Goal: Information Seeking & Learning: Find contact information

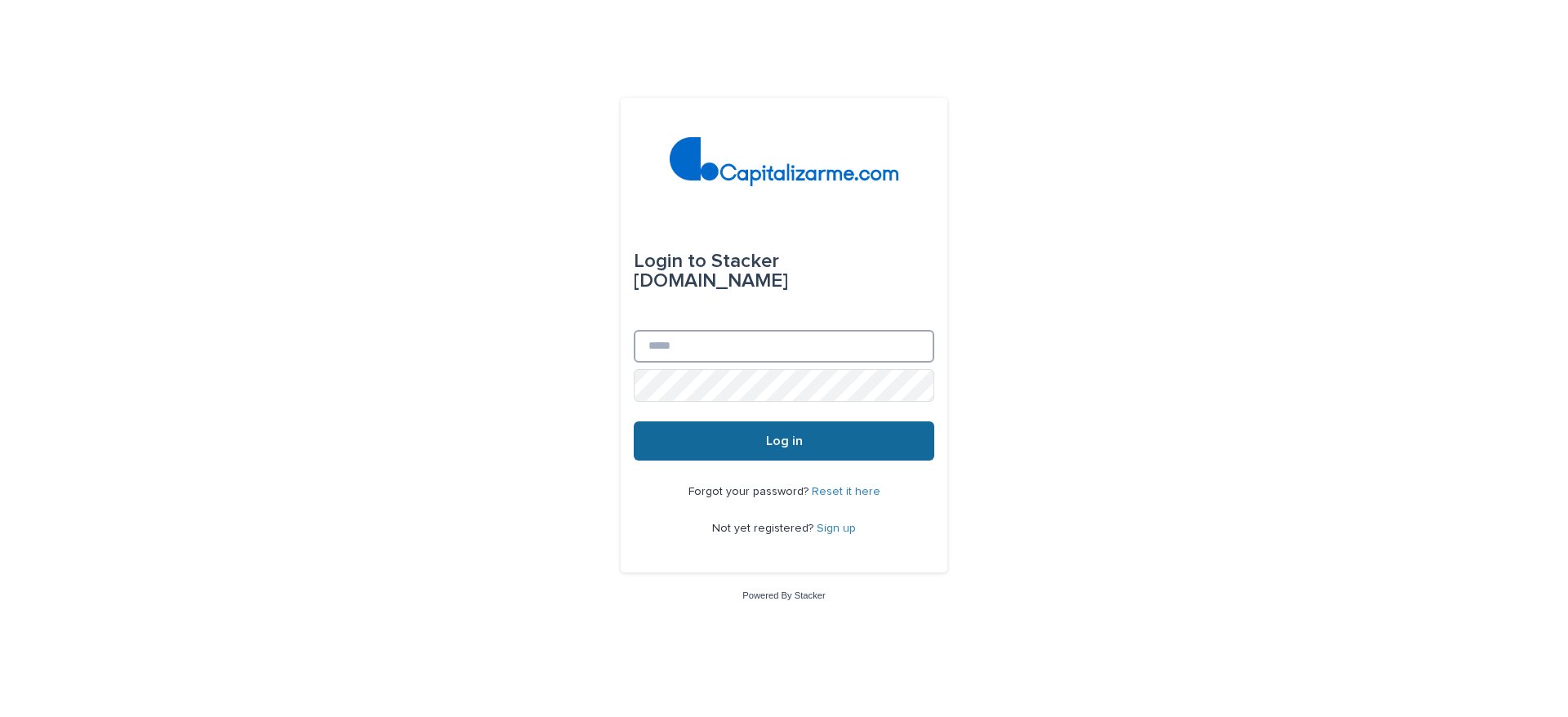
type input "**********"
click at [760, 440] on button "Log in" at bounding box center [784, 441] width 301 height 39
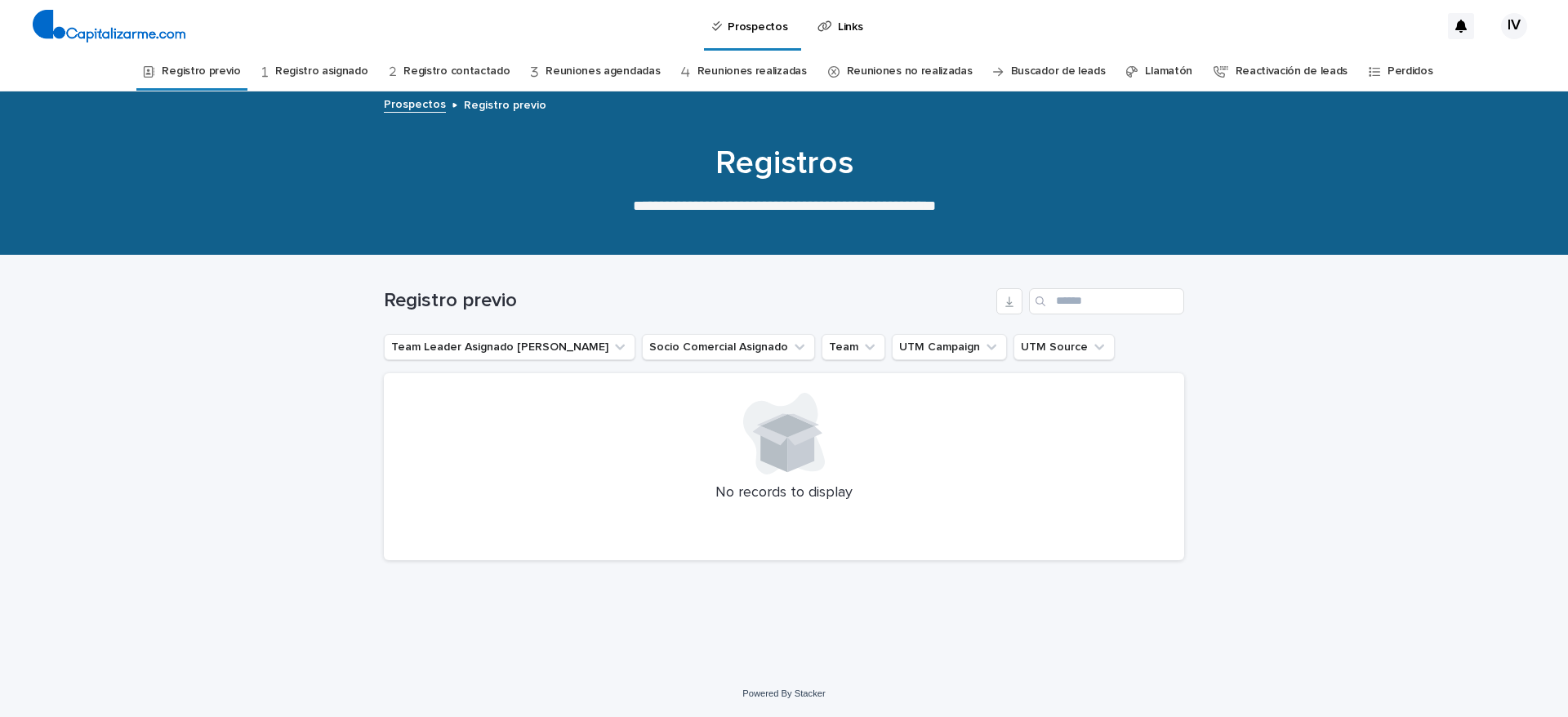
click at [320, 63] on link "Registro asignado" at bounding box center [322, 71] width 93 height 38
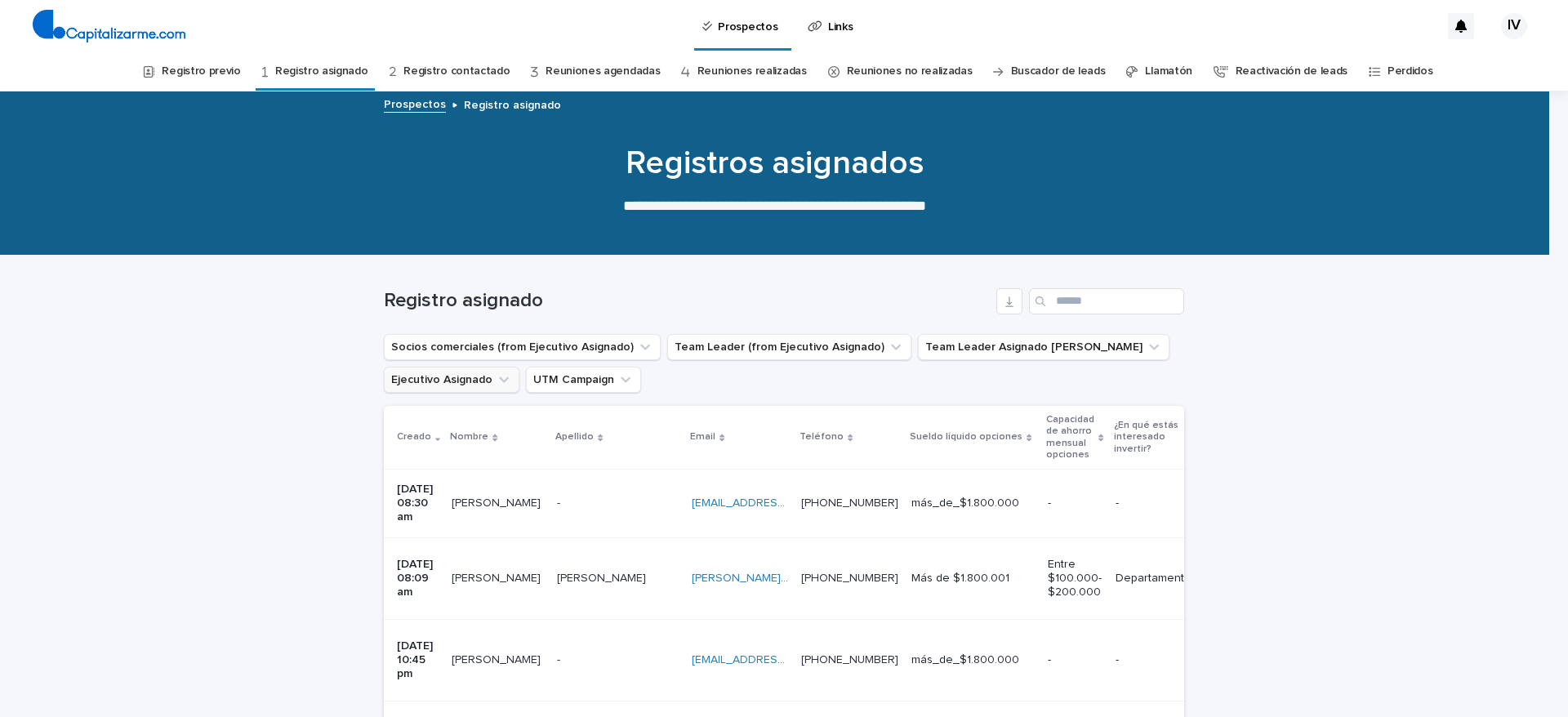
click at [444, 375] on button "Ejecutivo Asignado" at bounding box center [452, 380] width 135 height 27
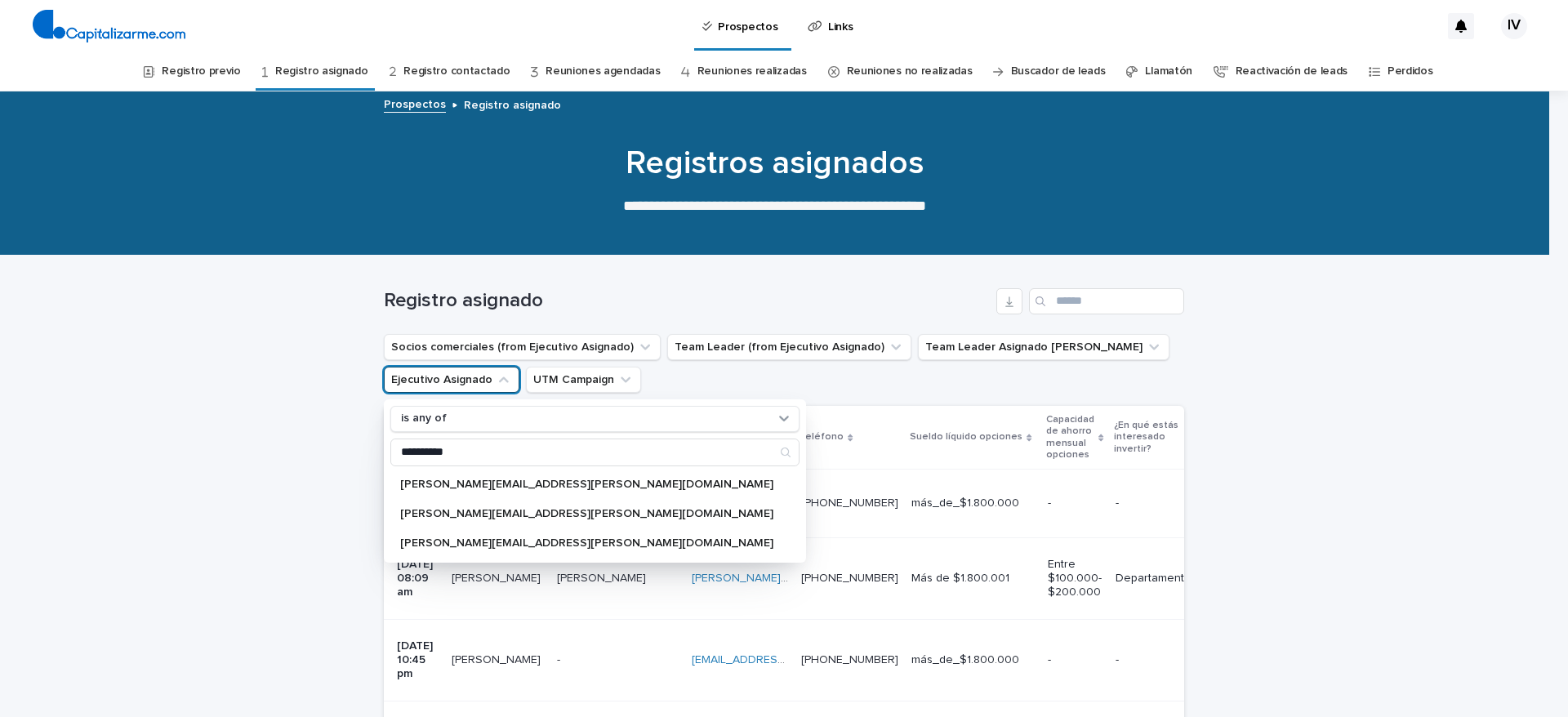
type input "**********"
click at [512, 499] on div "rodrigo.guerrero@capitalizarme.com rodrigo.guzman@capitalizarme.com rodrigo.guz…" at bounding box center [594, 513] width 409 height 85
click at [516, 512] on p "rodrigo.guzman@capitalizarme.com" at bounding box center [587, 513] width 373 height 12
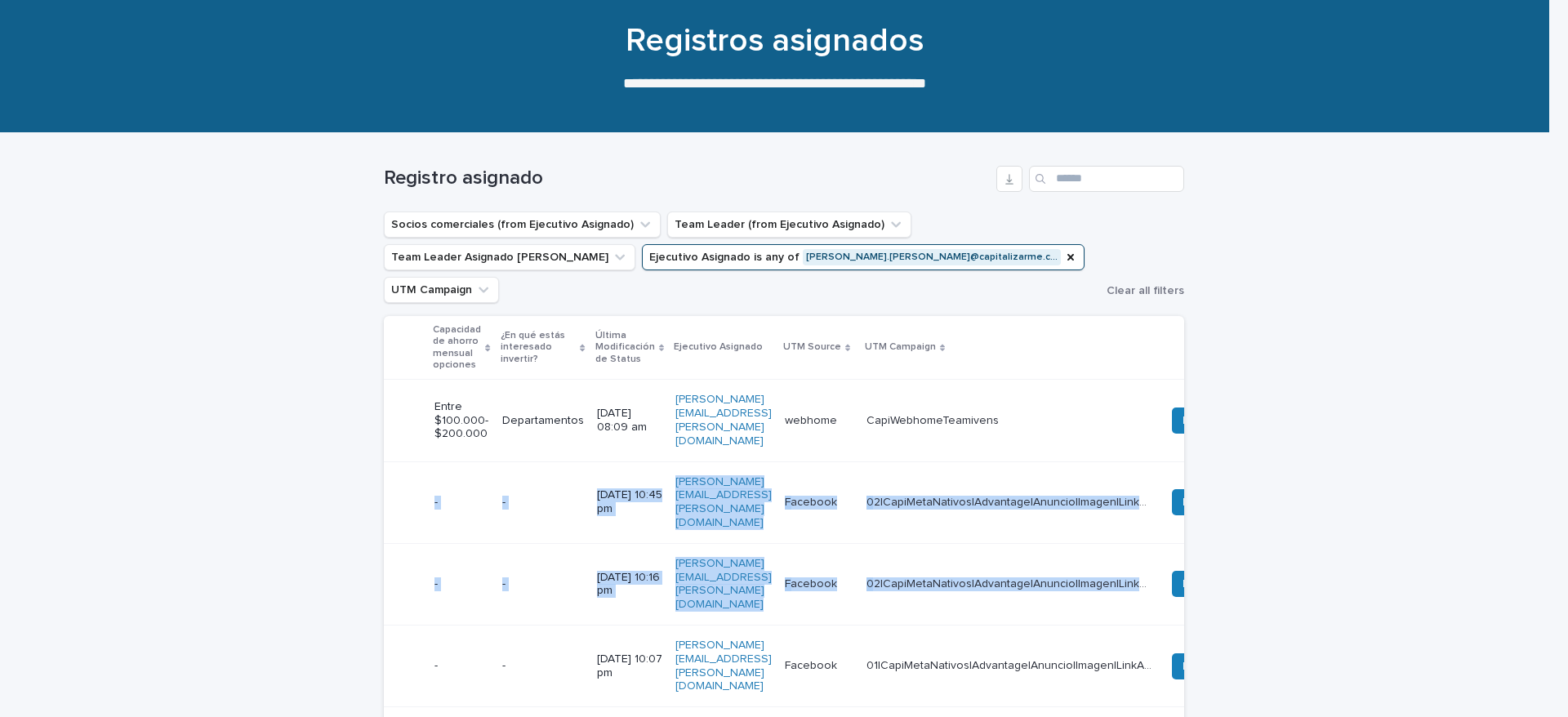
scroll to position [0, 1032]
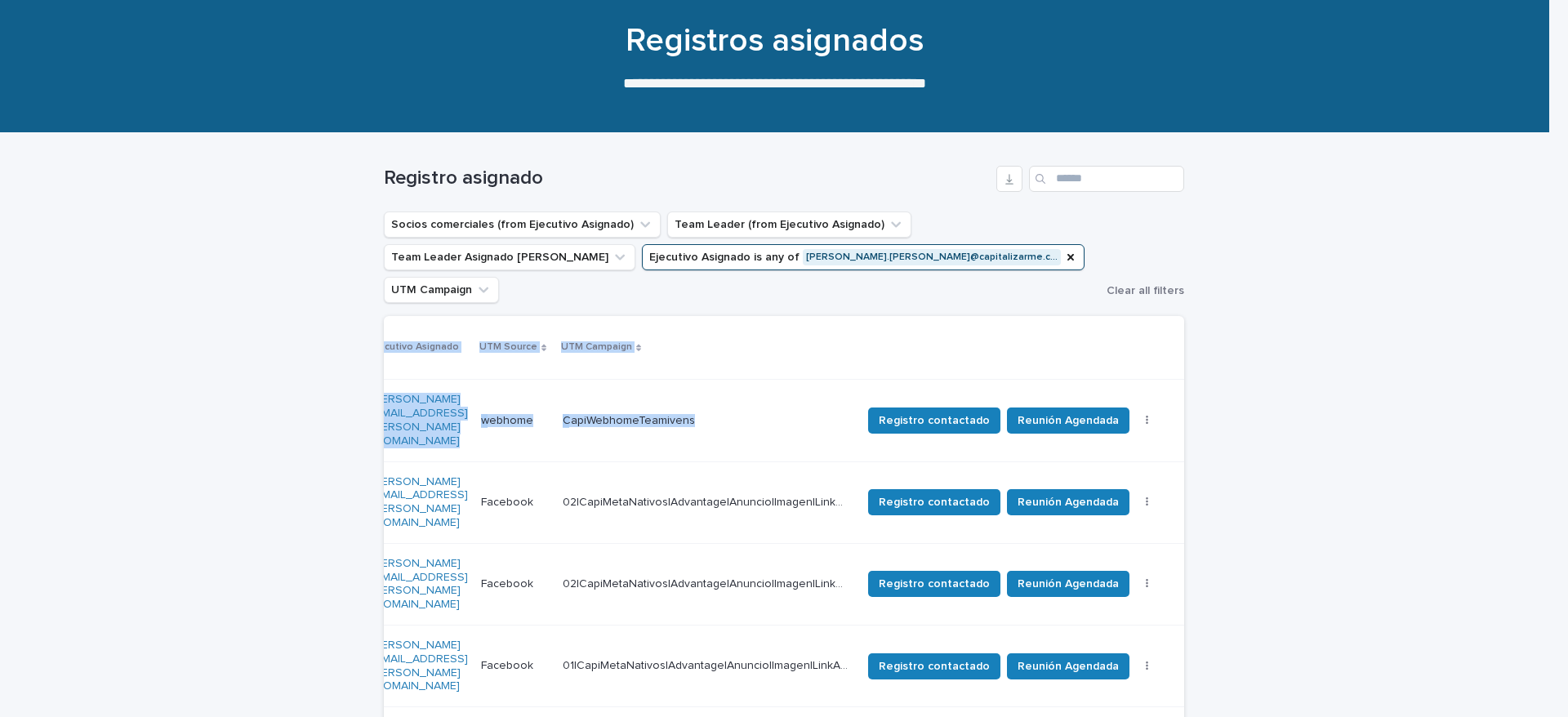
drag, startPoint x: 905, startPoint y: 443, endPoint x: 1269, endPoint y: 477, distance: 365.6
drag, startPoint x: 1401, startPoint y: 456, endPoint x: 1078, endPoint y: 713, distance: 412.8
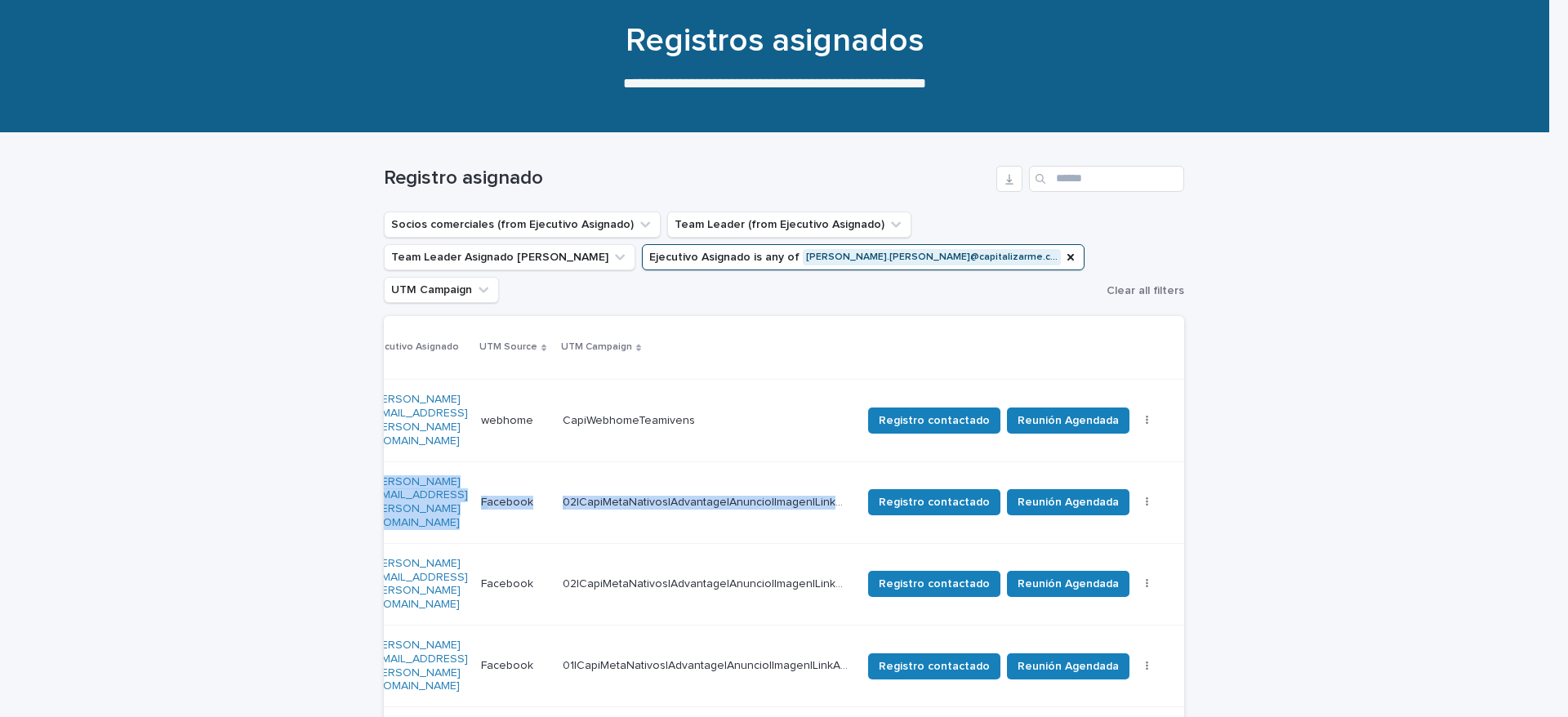
scroll to position [0, 0]
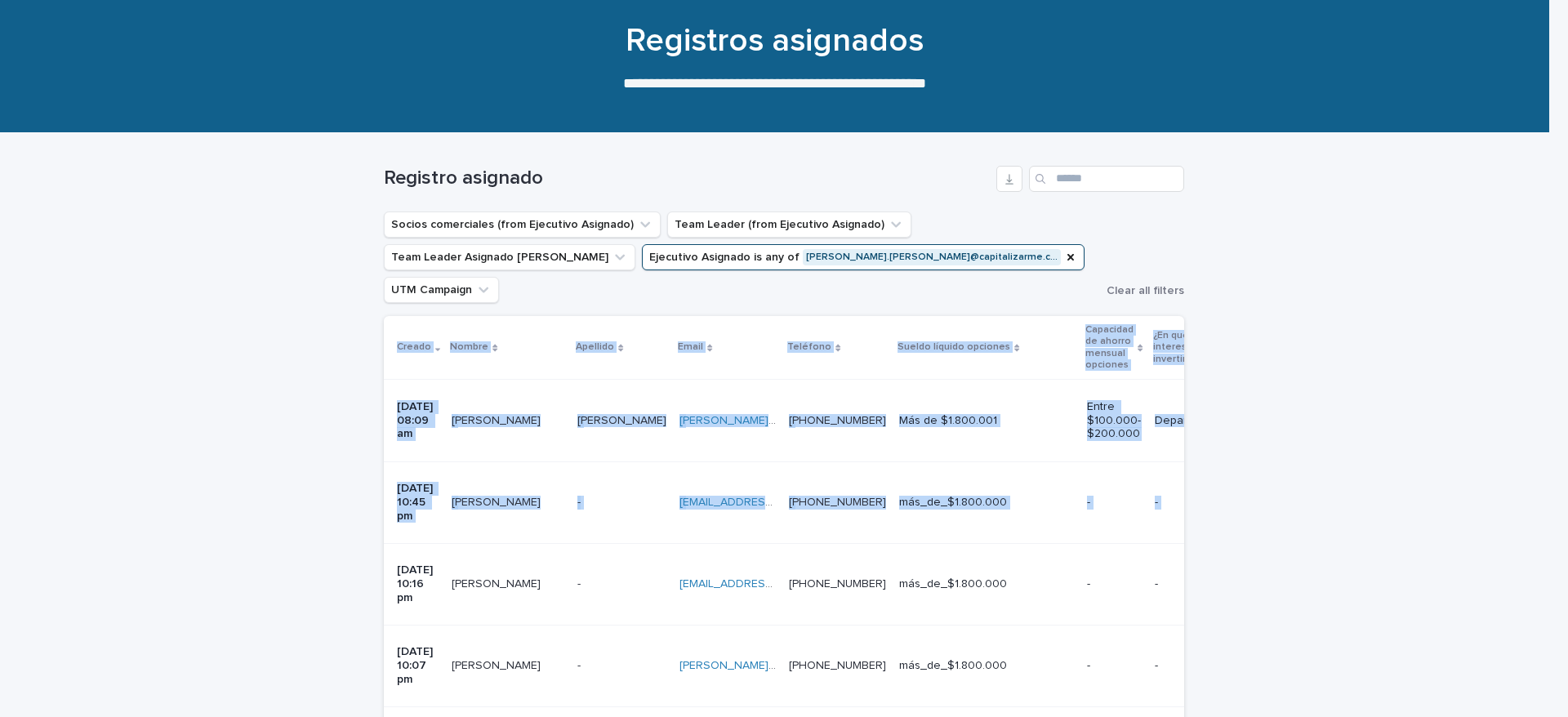
drag, startPoint x: 523, startPoint y: 446, endPoint x: 0, endPoint y: 401, distance: 524.9
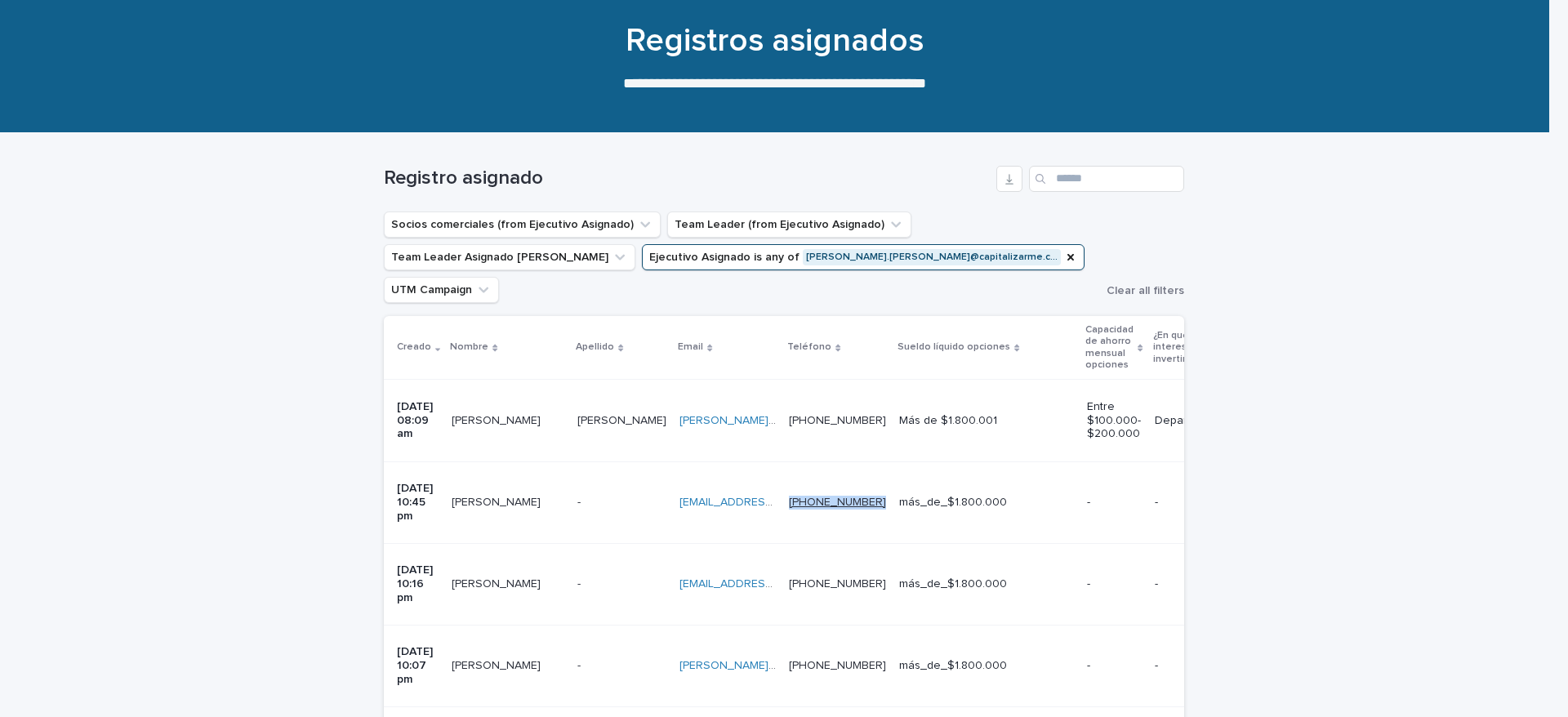
drag, startPoint x: 898, startPoint y: 441, endPoint x: 831, endPoint y: 440, distance: 67.0
click at [831, 462] on td "+56994529694 +56994529694" at bounding box center [837, 502] width 111 height 81
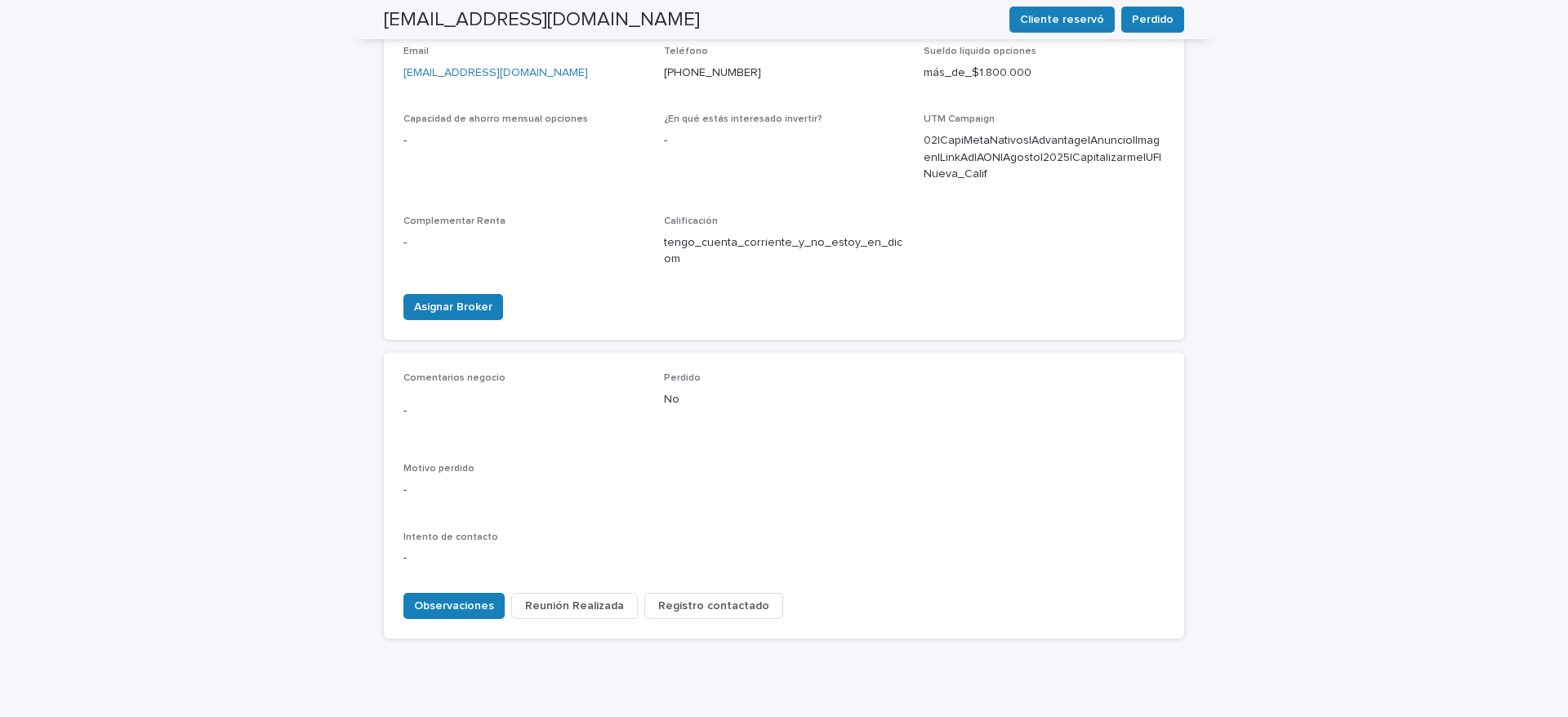
scroll to position [401, 0]
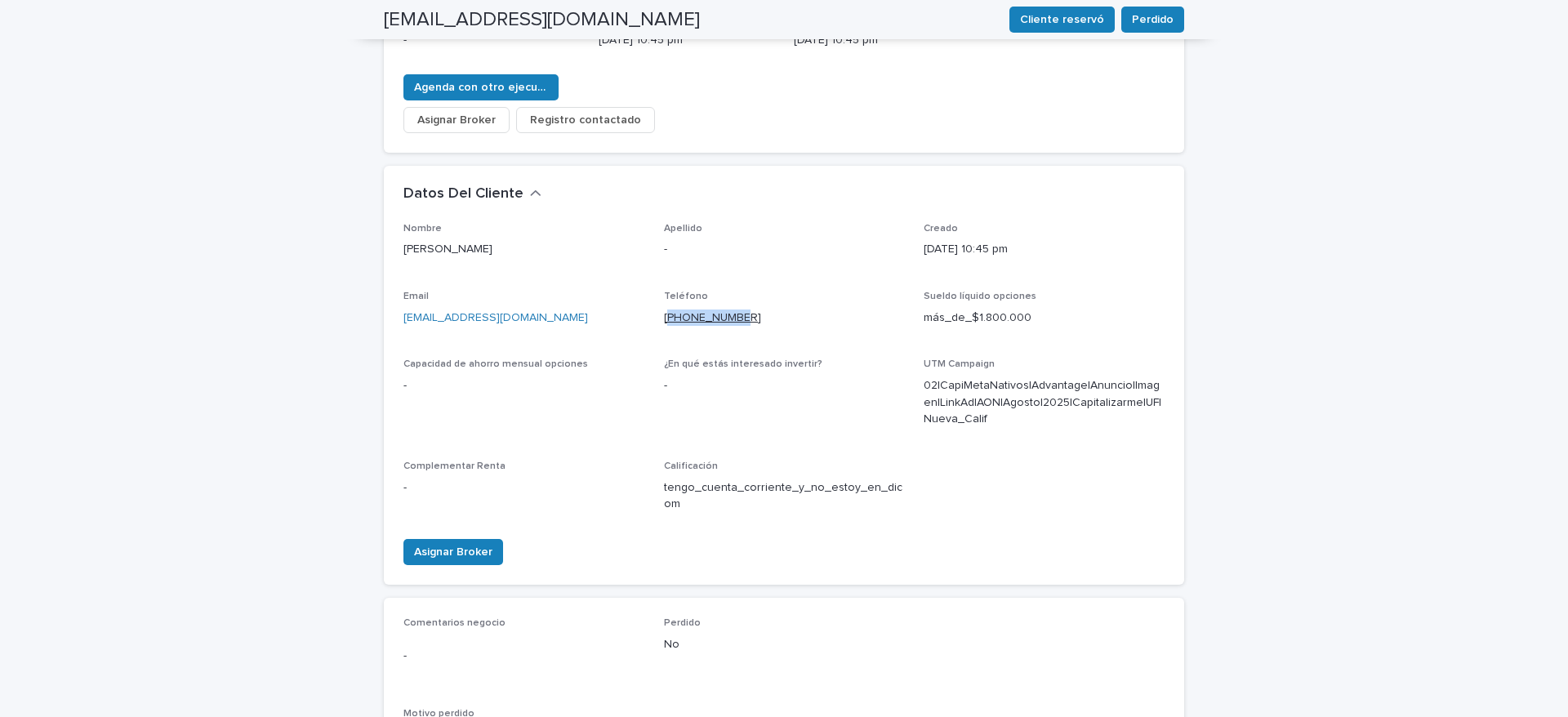
drag, startPoint x: 739, startPoint y: 254, endPoint x: 660, endPoint y: 255, distance: 79.0
click at [664, 309] on p "+56994529694" at bounding box center [784, 317] width 240 height 17
copy link "56994529694"
click at [746, 309] on p "+56994529694" at bounding box center [784, 317] width 240 height 17
drag, startPoint x: 746, startPoint y: 256, endPoint x: 645, endPoint y: 271, distance: 102.1
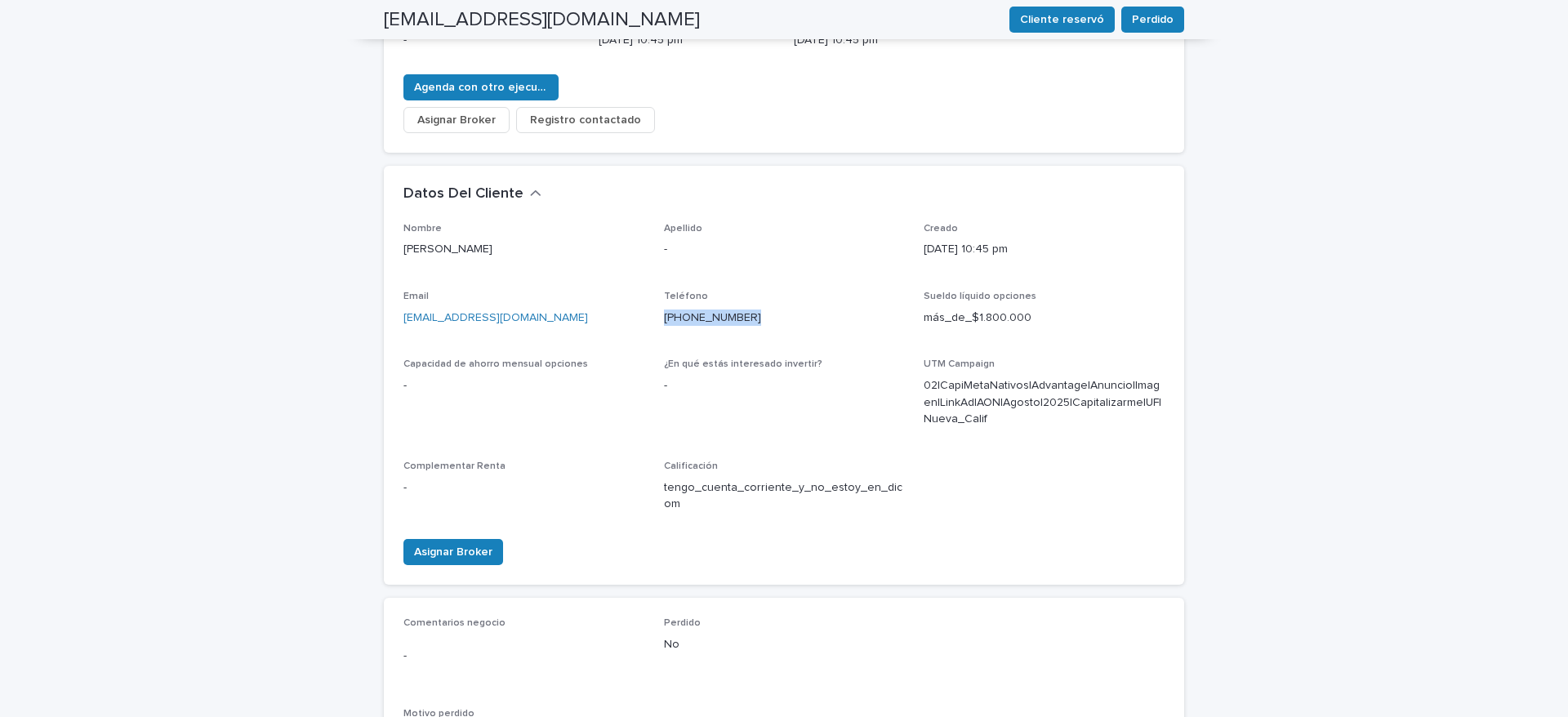
click at [645, 271] on div "Nombre Claudia Magadán Apellido - Creado 17/08/2025 10:45 pm Email claudiamagad…" at bounding box center [784, 374] width 761 height 303
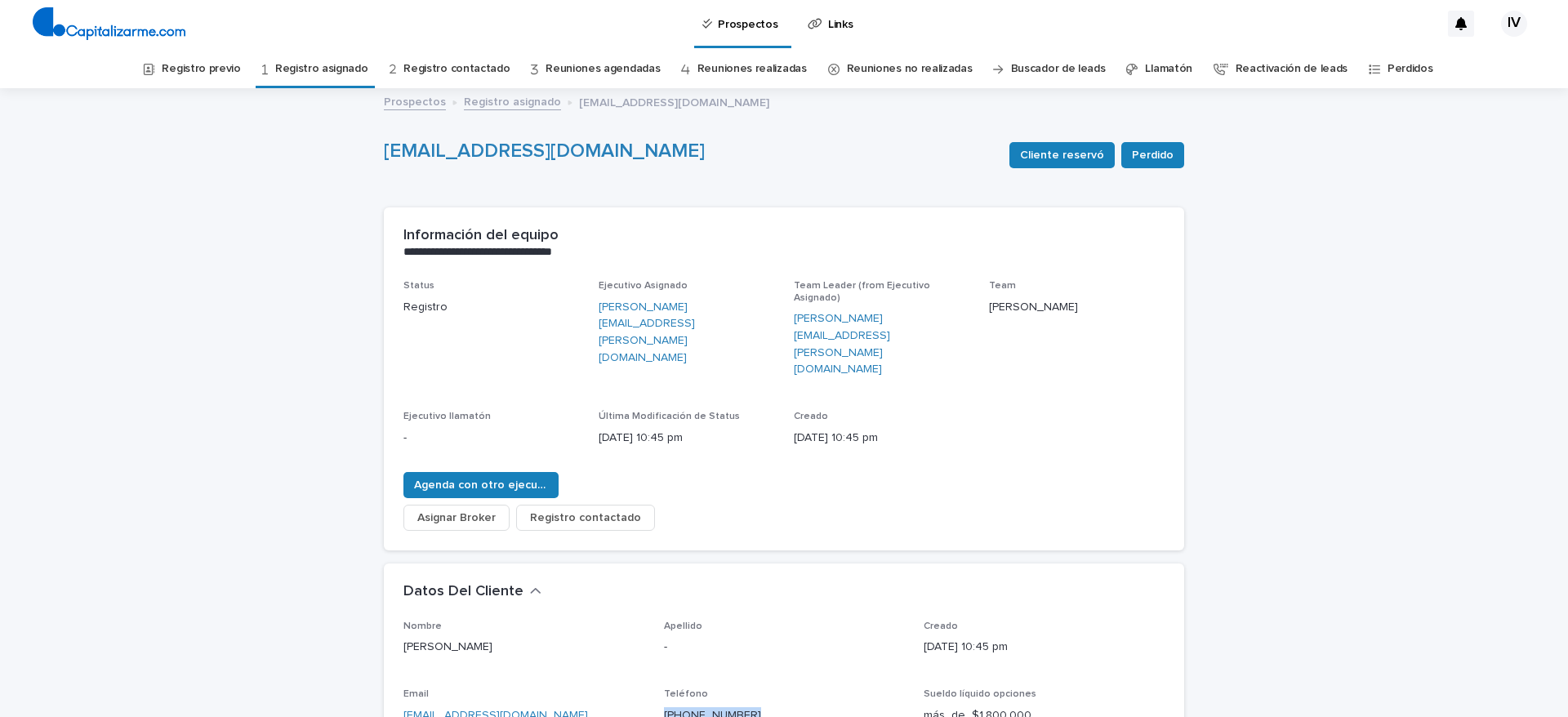
scroll to position [0, 0]
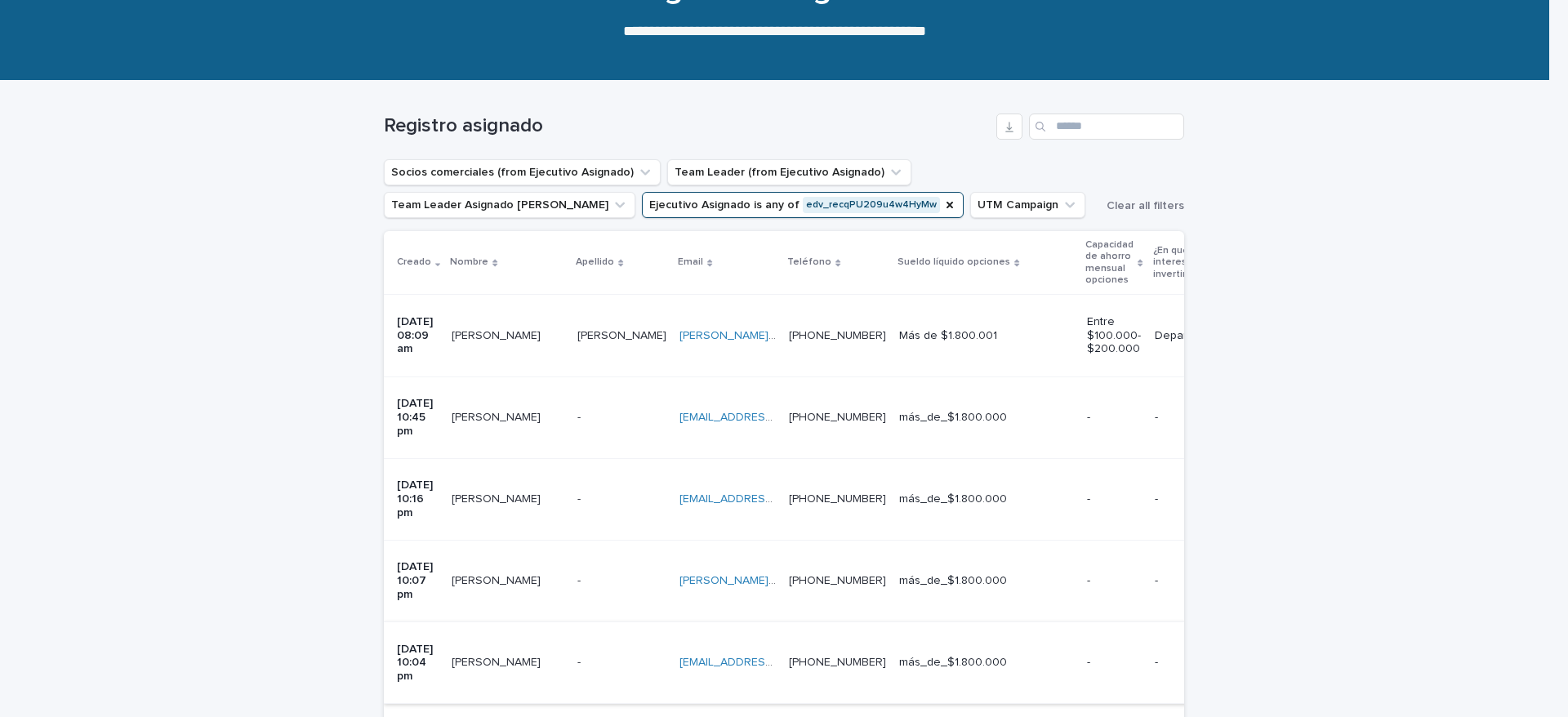
scroll to position [420, 0]
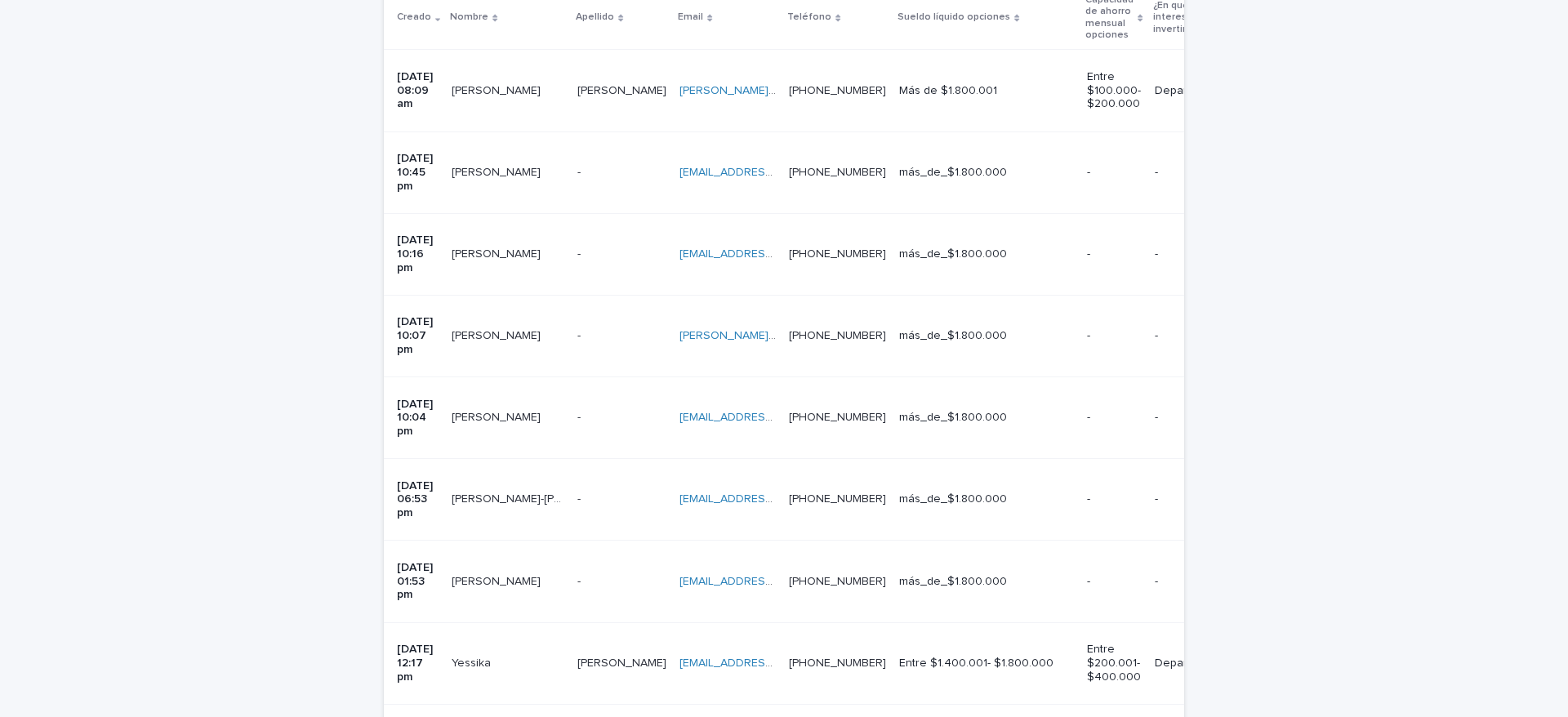
click at [775, 248] on p at bounding box center [727, 254] width 96 height 14
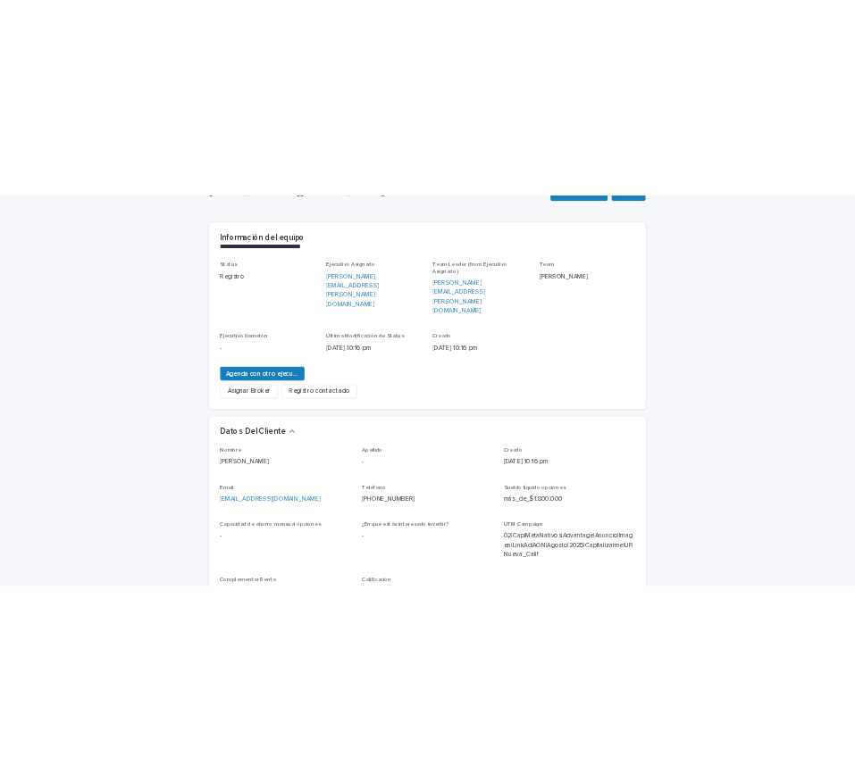
scroll to position [268, 0]
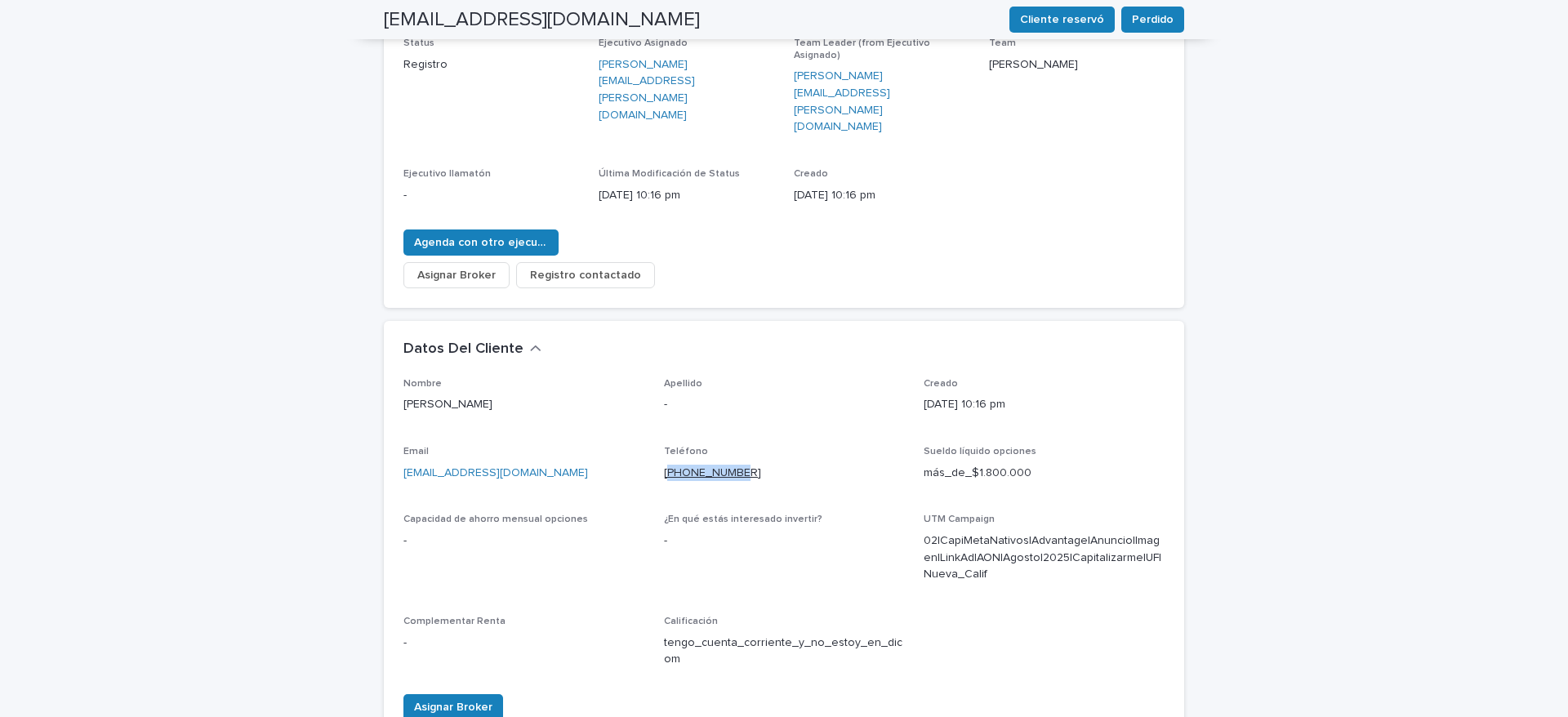
drag, startPoint x: 740, startPoint y: 406, endPoint x: 660, endPoint y: 405, distance: 80.0
click at [664, 465] on p "+56958458673" at bounding box center [784, 473] width 240 height 17
copy link "56958458673"
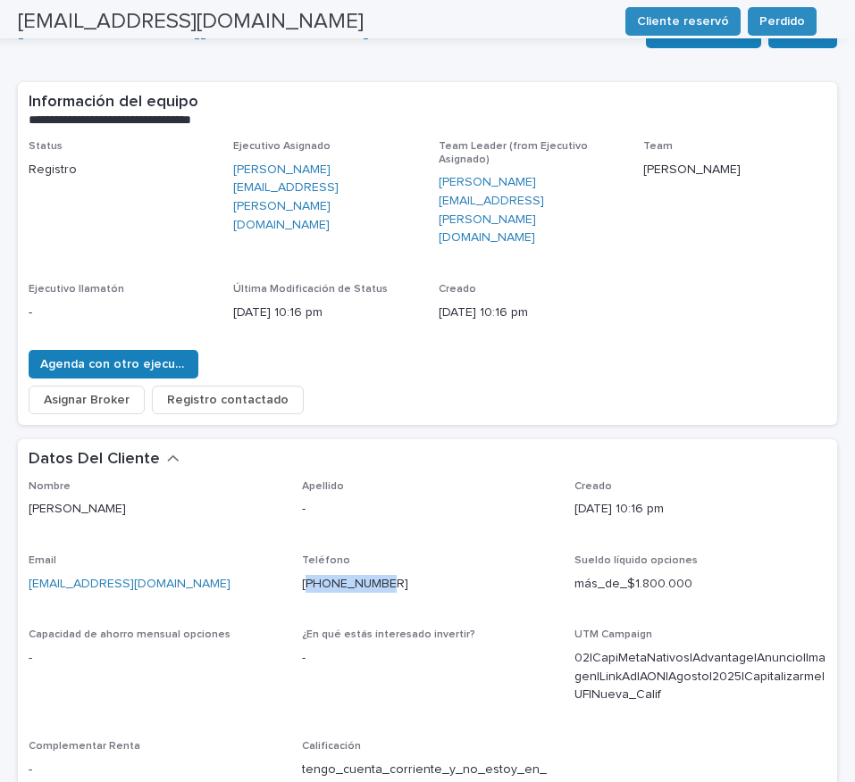
scroll to position [0, 0]
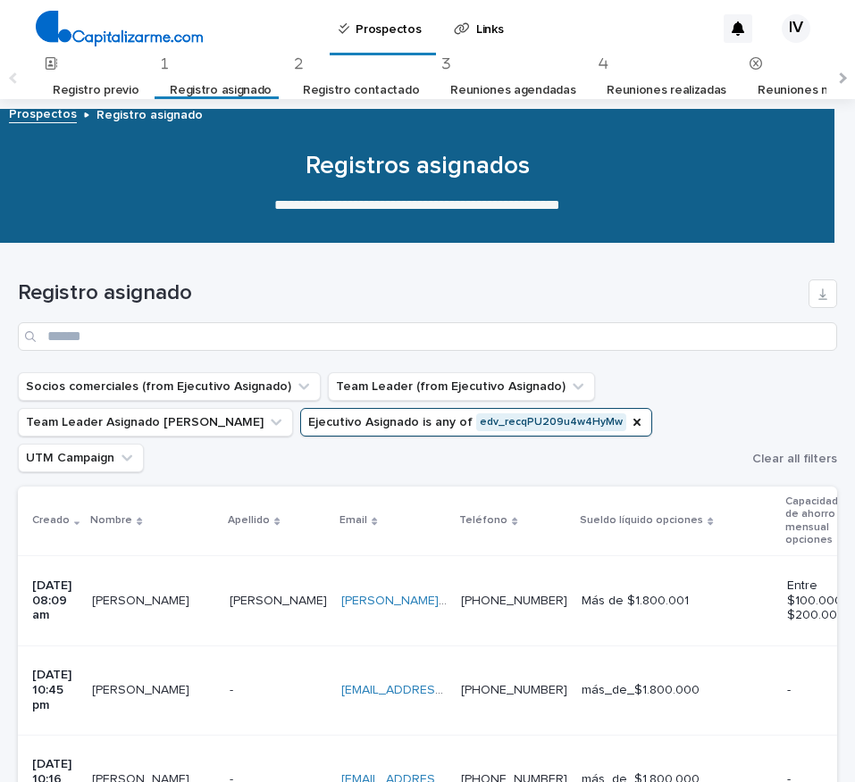
scroll to position [402, 0]
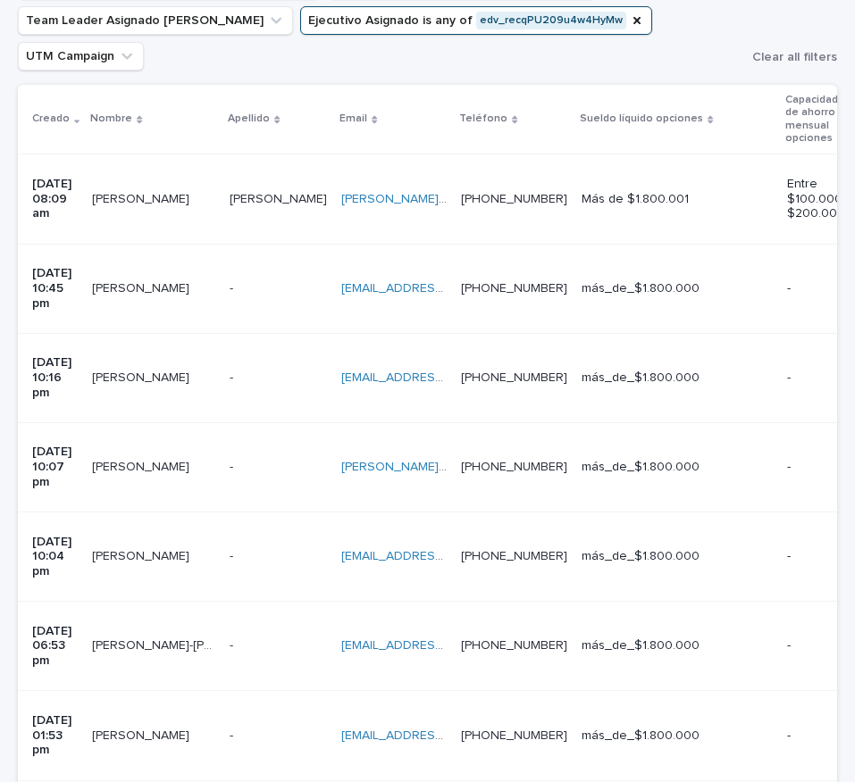
click at [446, 281] on p at bounding box center [393, 288] width 105 height 15
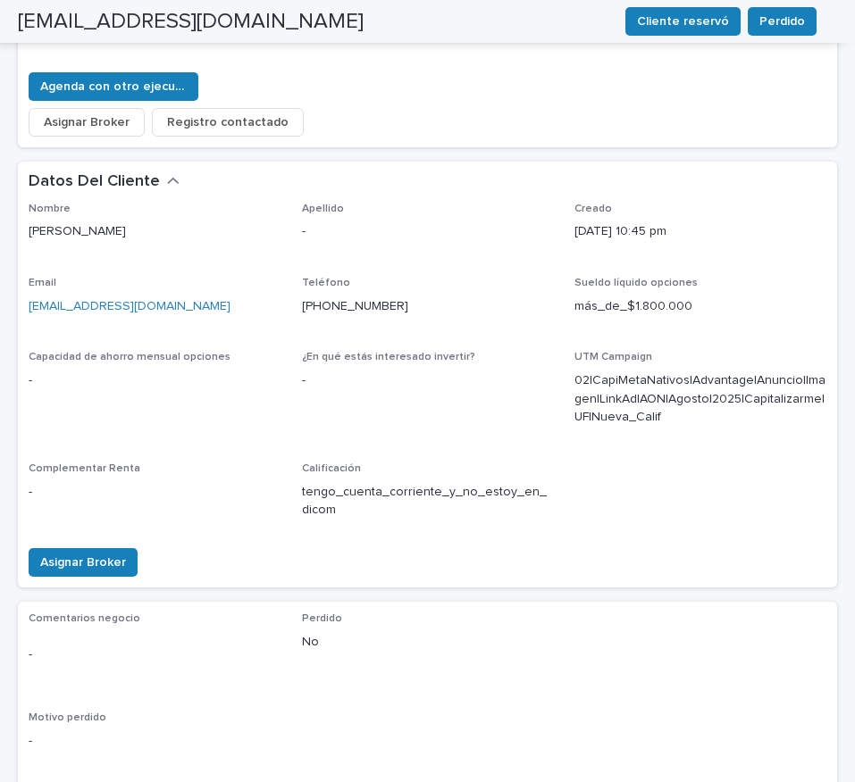
scroll to position [57, 0]
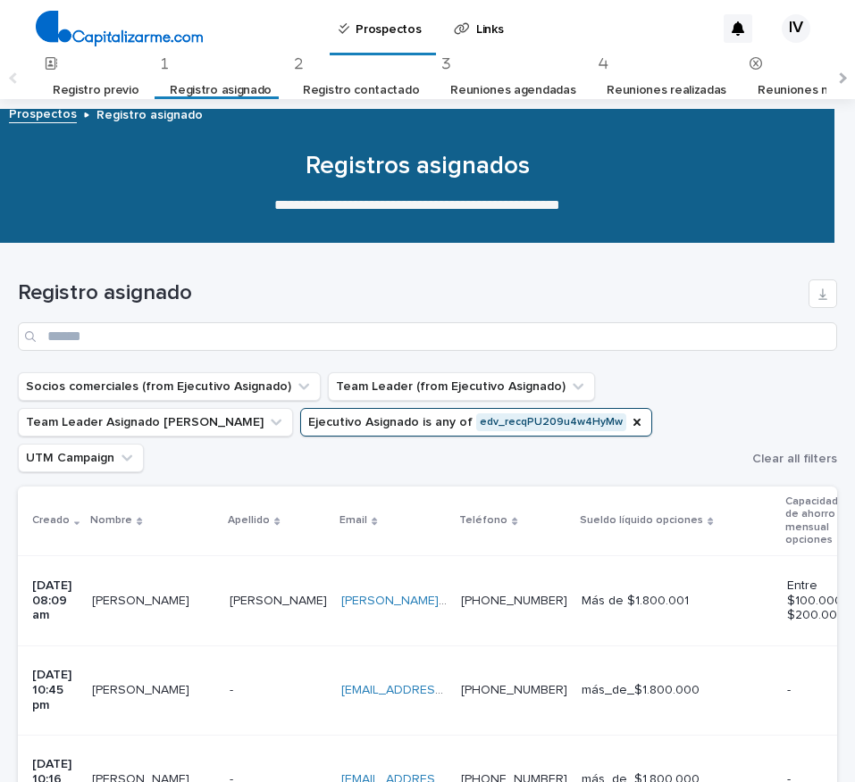
scroll to position [57, 0]
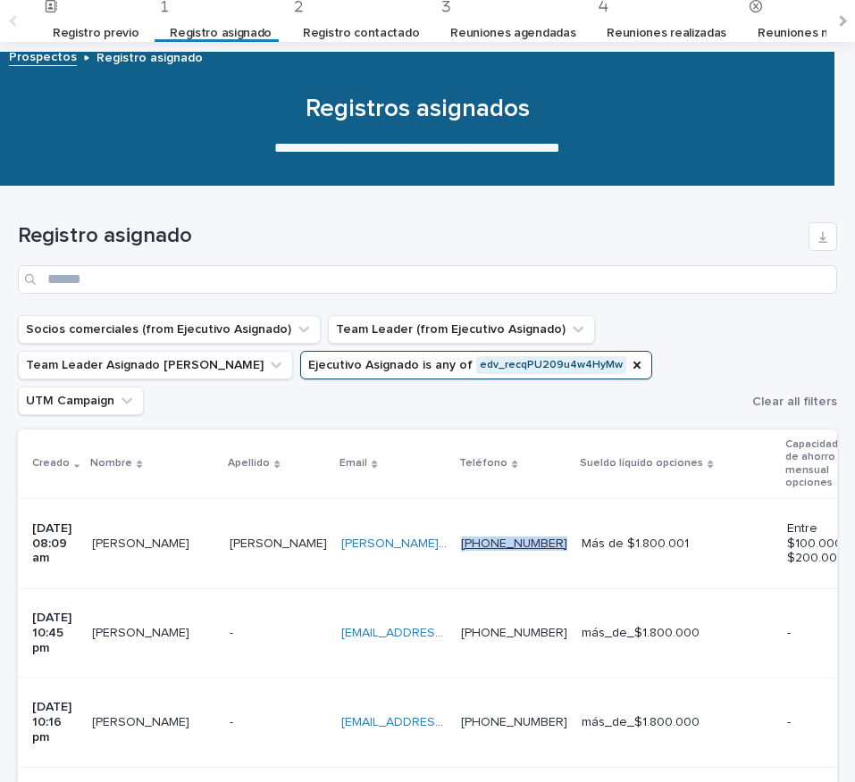
copy div "56963157178 +56963157178"
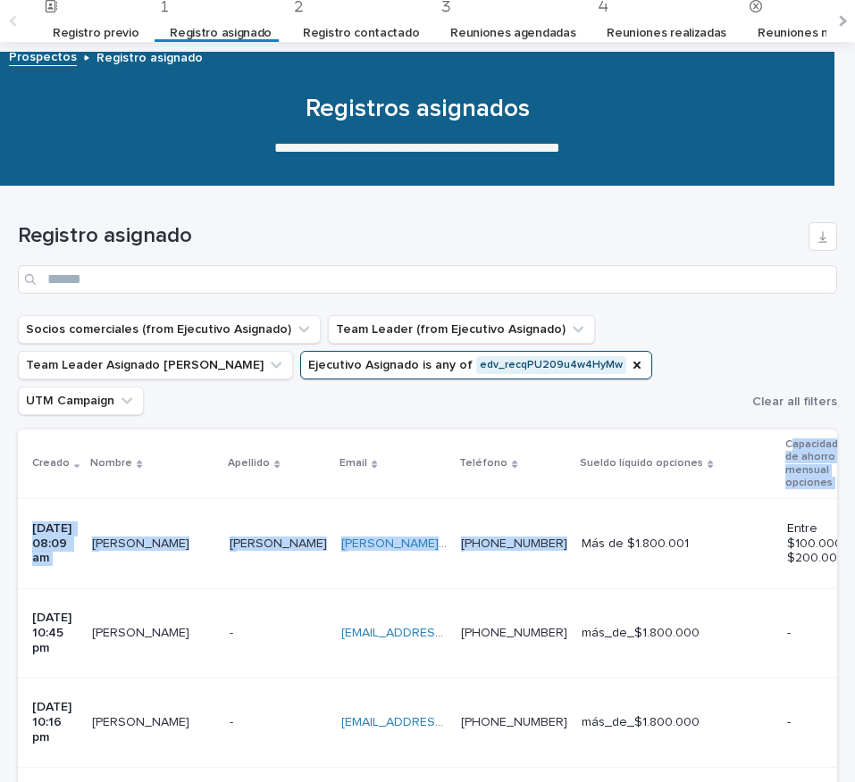
scroll to position [0, 1206]
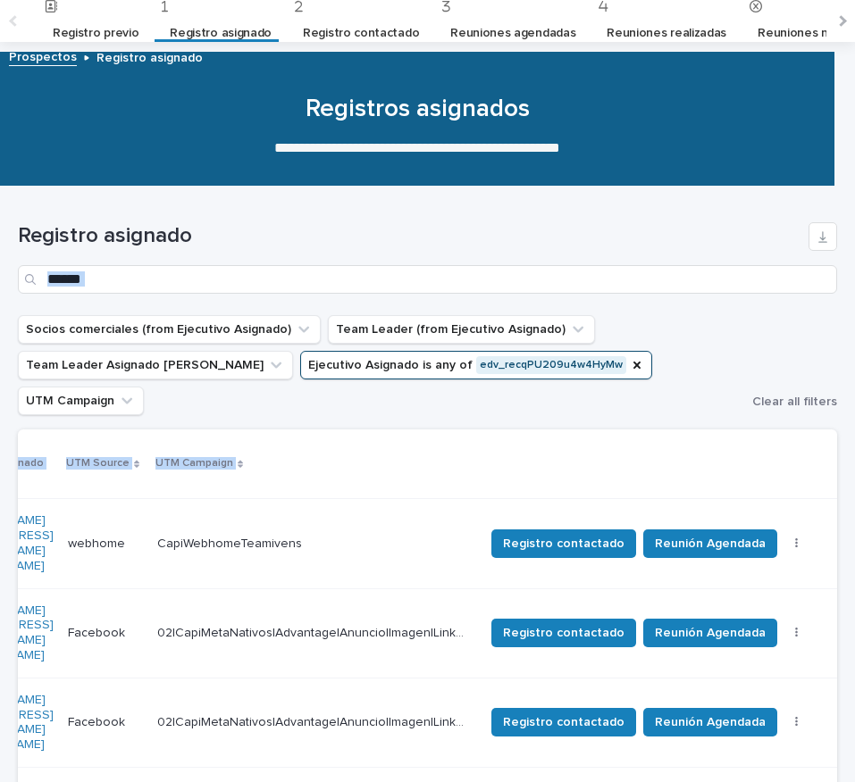
drag, startPoint x: 596, startPoint y: 497, endPoint x: 1280, endPoint y: 238, distance: 731.4
click at [855, 238] on html "**********" at bounding box center [427, 391] width 855 height 782
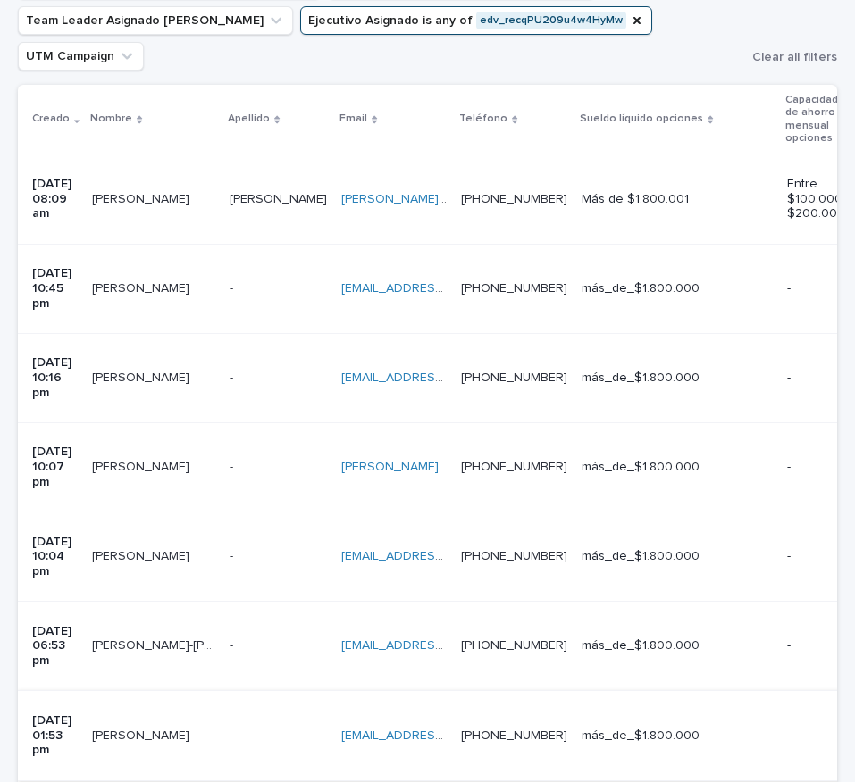
scroll to position [134, 0]
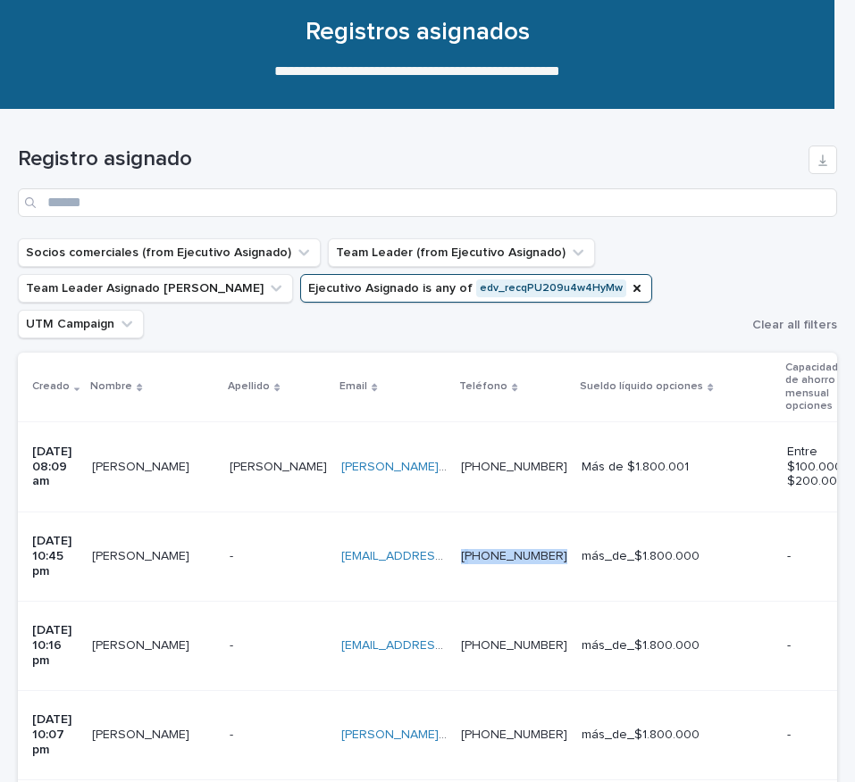
drag, startPoint x: 565, startPoint y: 492, endPoint x: 1218, endPoint y: 440, distance: 654.8
click at [855, 440] on html "**********" at bounding box center [427, 391] width 855 height 782
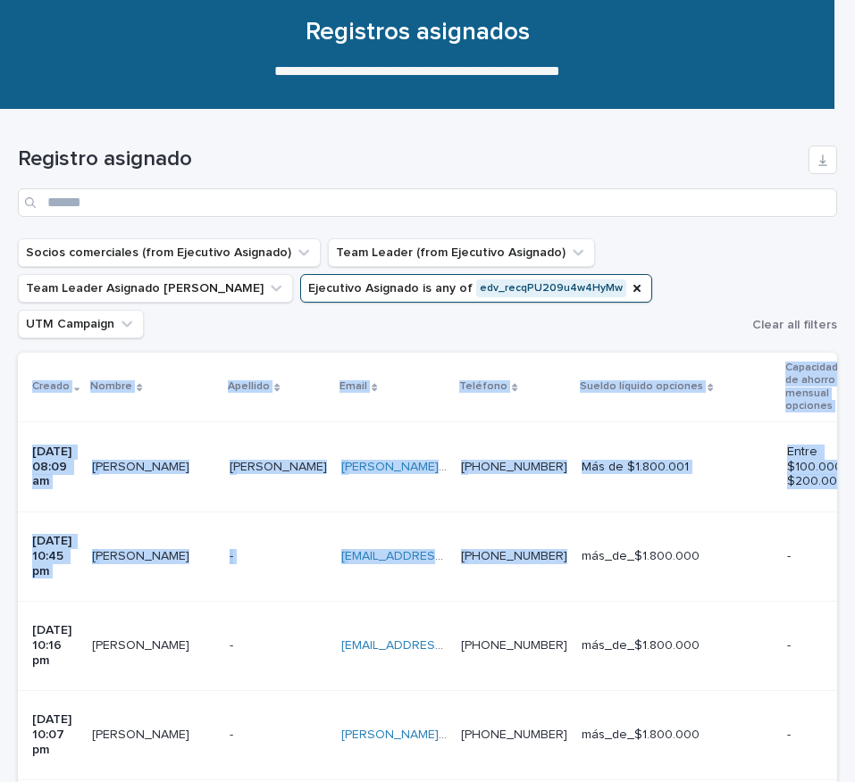
scroll to position [0, 1133]
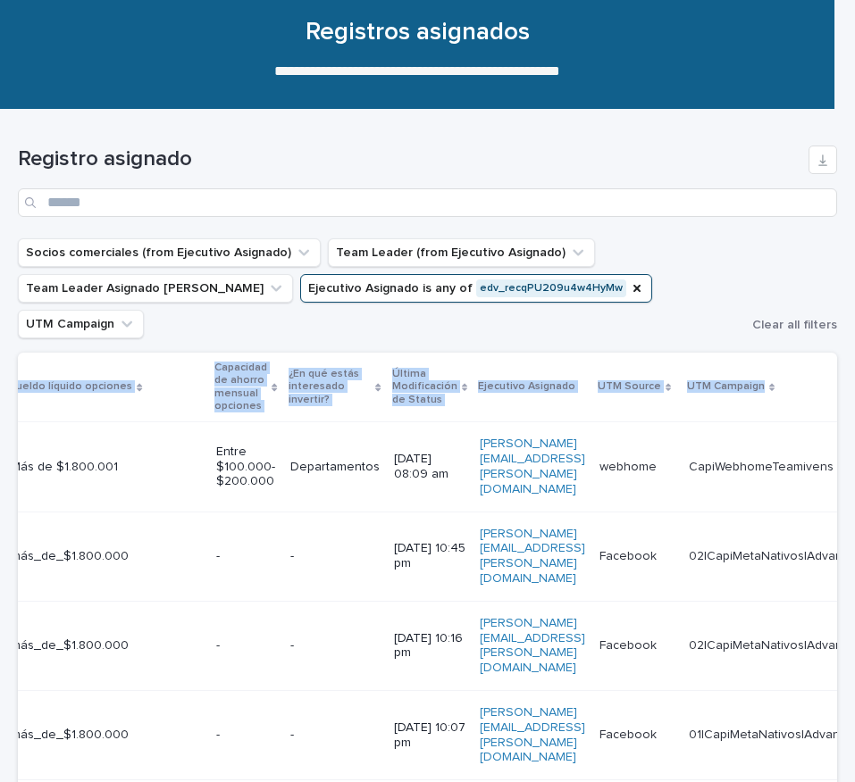
drag, startPoint x: 559, startPoint y: 343, endPoint x: -2, endPoint y: 371, distance: 561.5
click at [0, 371] on html "**********" at bounding box center [427, 391] width 855 height 782
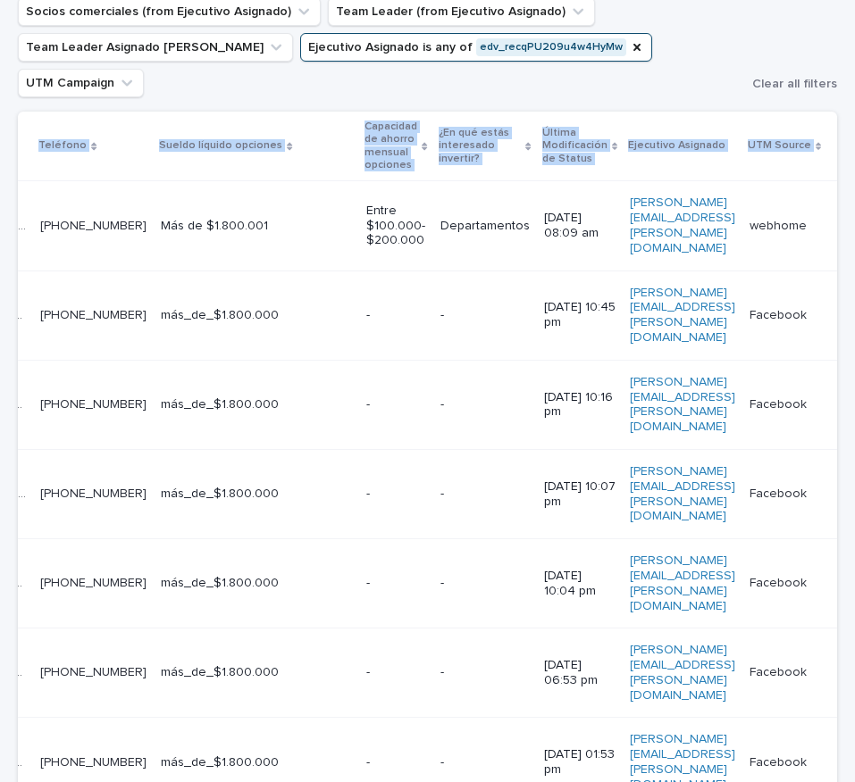
scroll to position [134, 0]
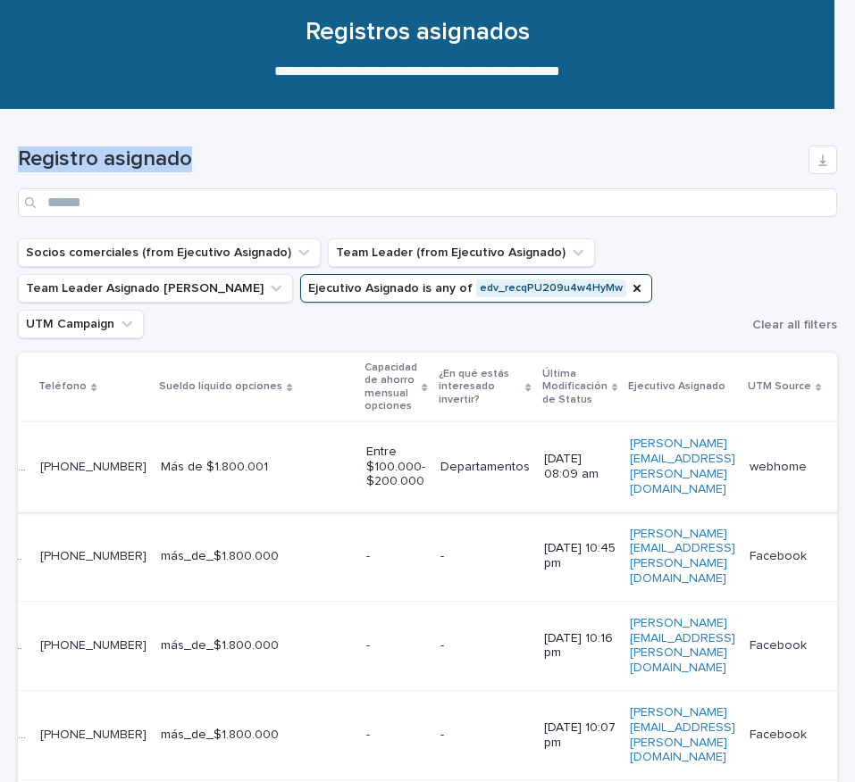
drag, startPoint x: 406, startPoint y: 151, endPoint x: 152, endPoint y: 399, distance: 355.5
click at [0, 130] on html "**********" at bounding box center [427, 391] width 855 height 782
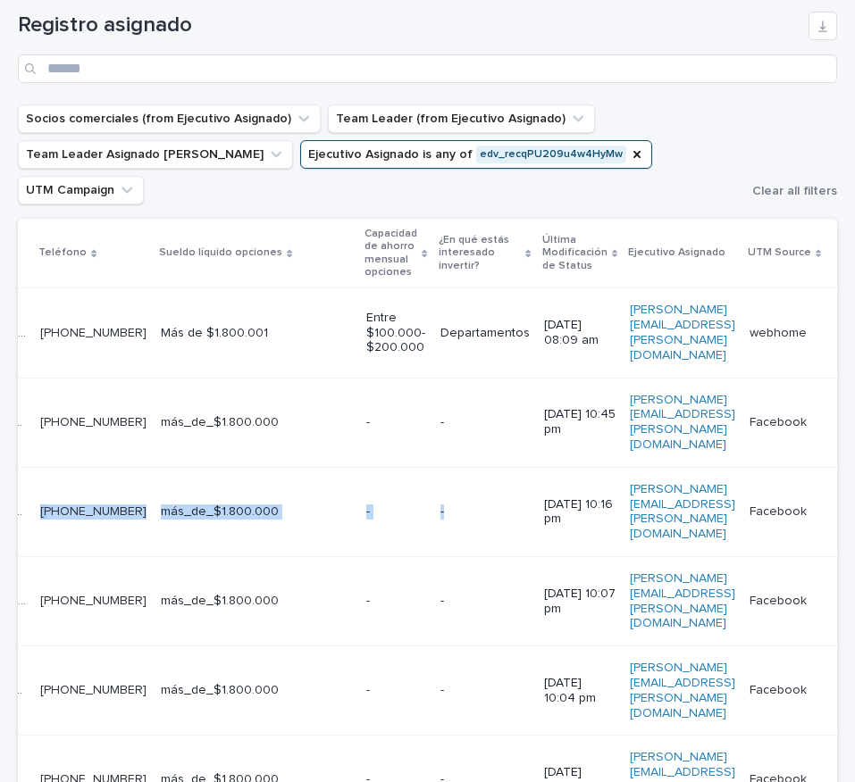
scroll to position [0, 0]
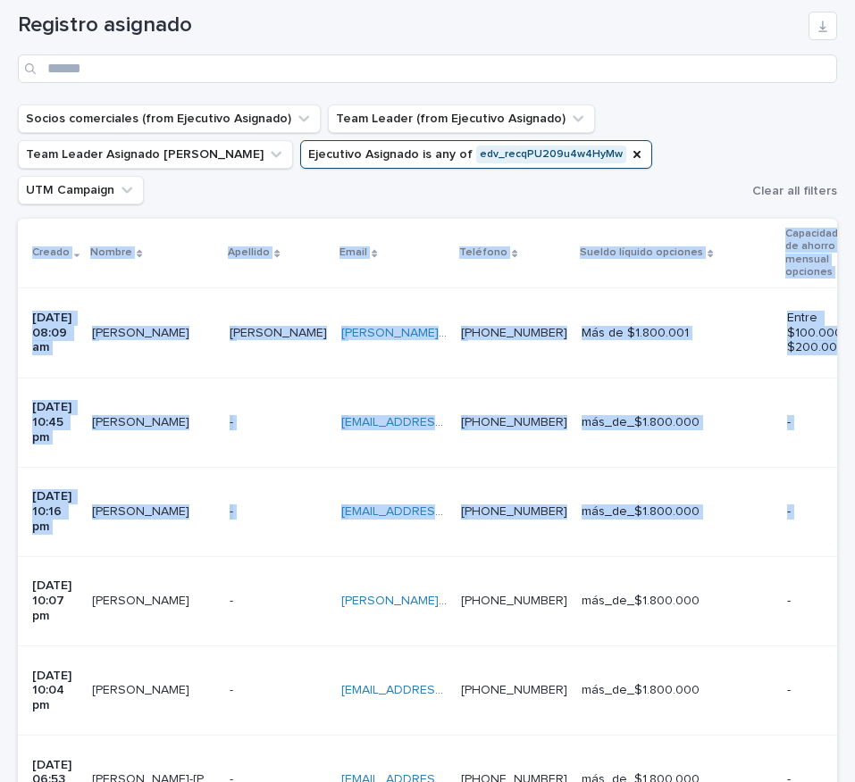
drag, startPoint x: 522, startPoint y: 437, endPoint x: 133, endPoint y: 440, distance: 389.4
click at [0, 406] on html "**********" at bounding box center [427, 391] width 855 height 782
